Goal: Information Seeking & Learning: Learn about a topic

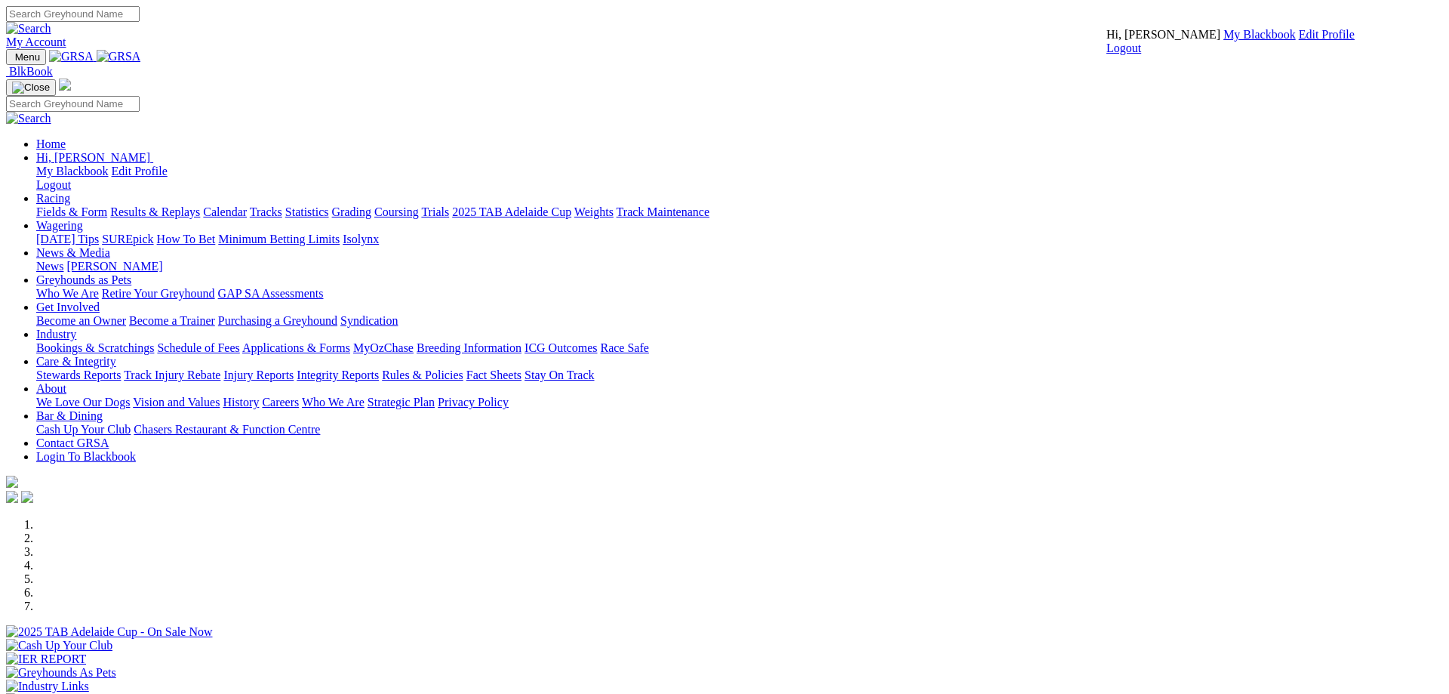
click at [1223, 41] on link "My Blackbook" at bounding box center [1259, 34] width 72 height 13
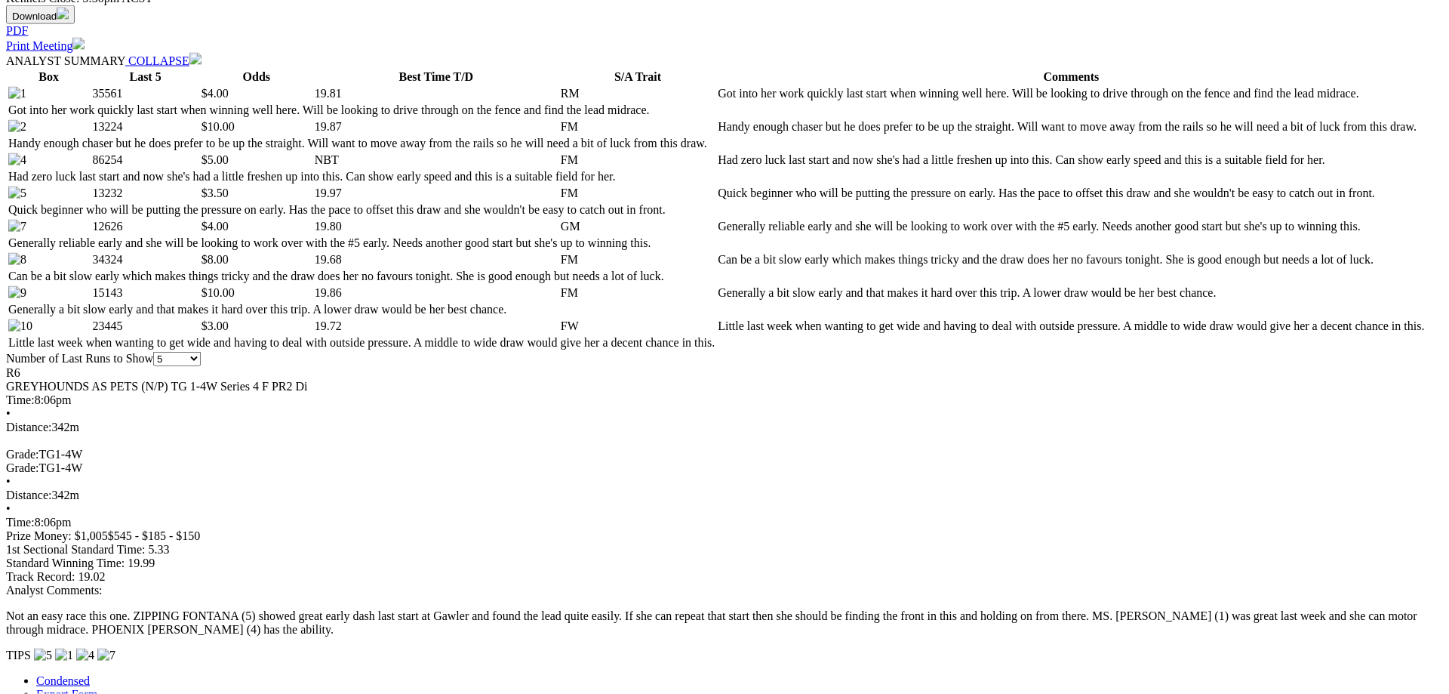
scroll to position [789, 0]
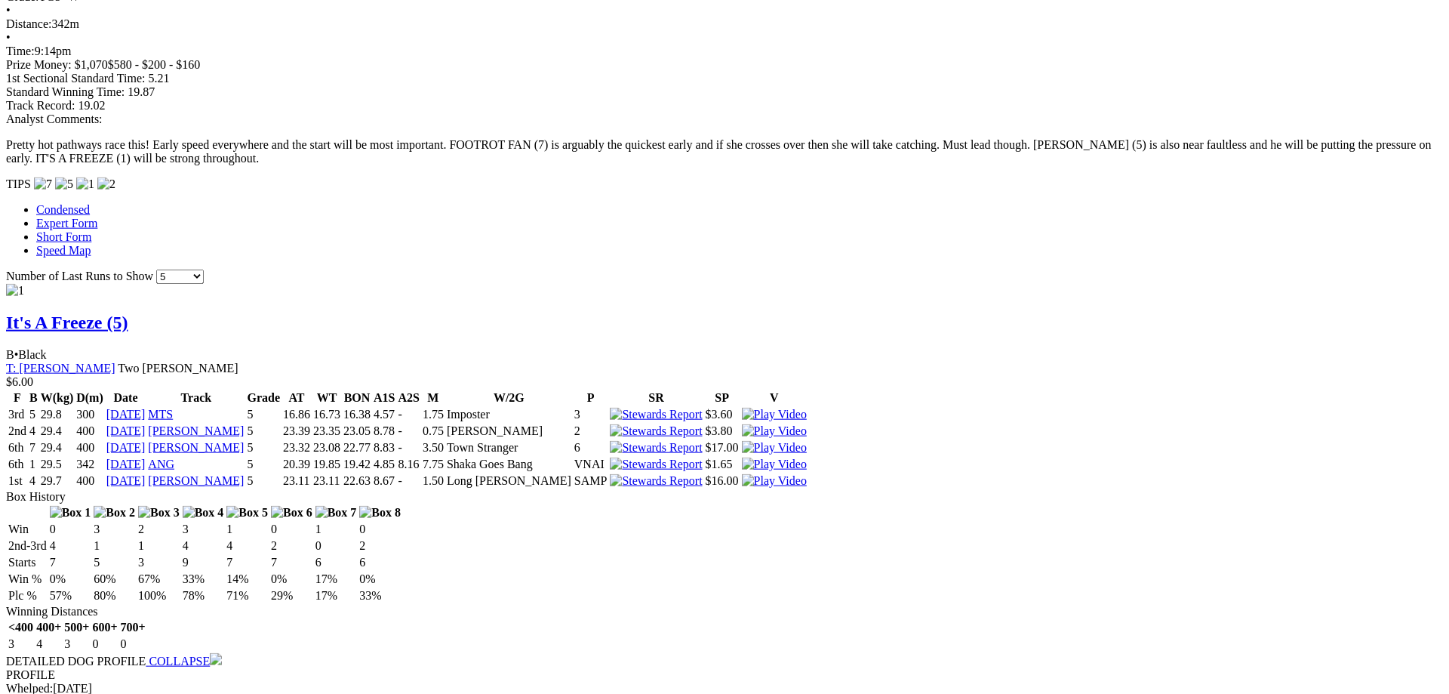
scroll to position [1290, 0]
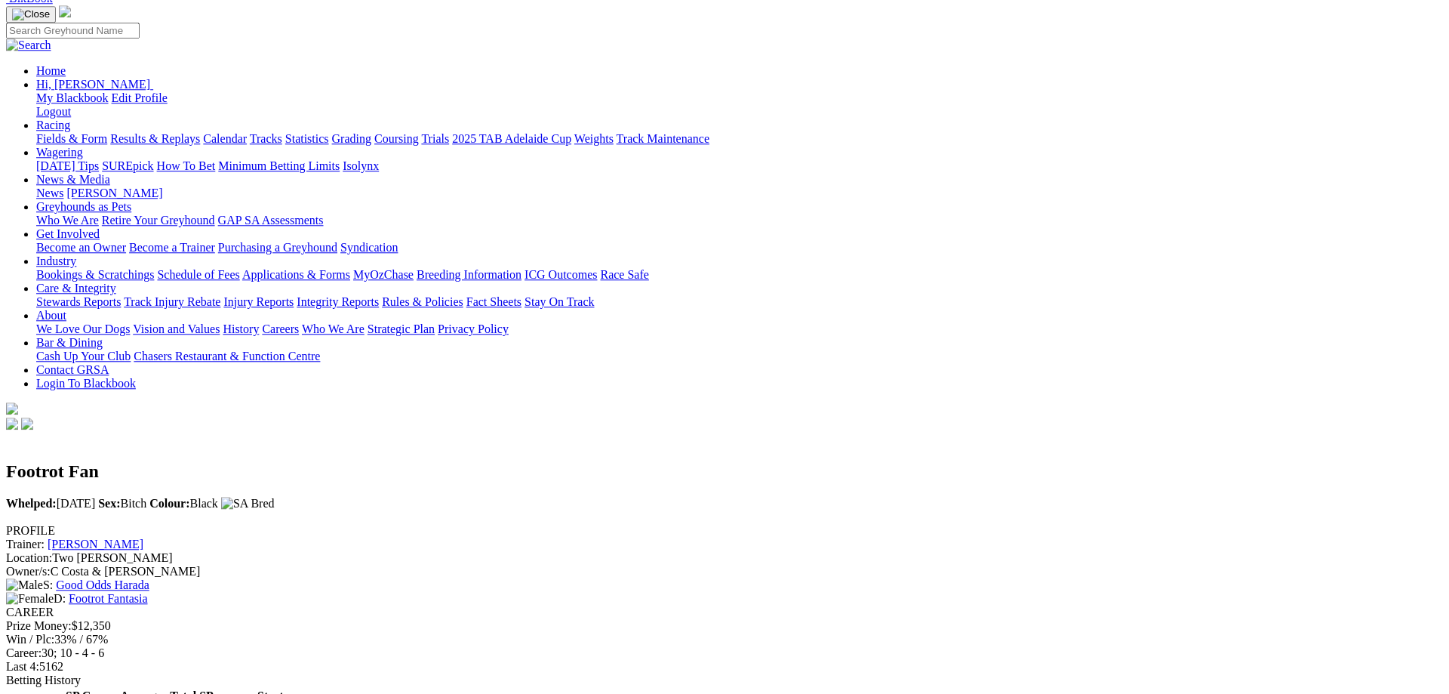
scroll to position [135, 0]
